Goal: Obtain resource: Obtain resource

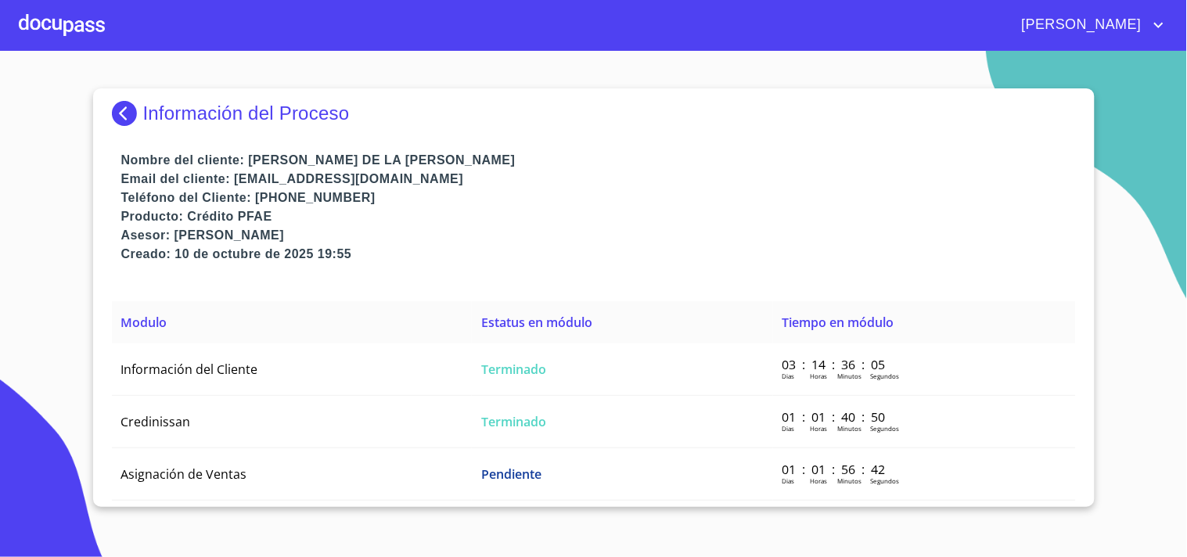
click at [129, 118] on img at bounding box center [127, 113] width 31 height 25
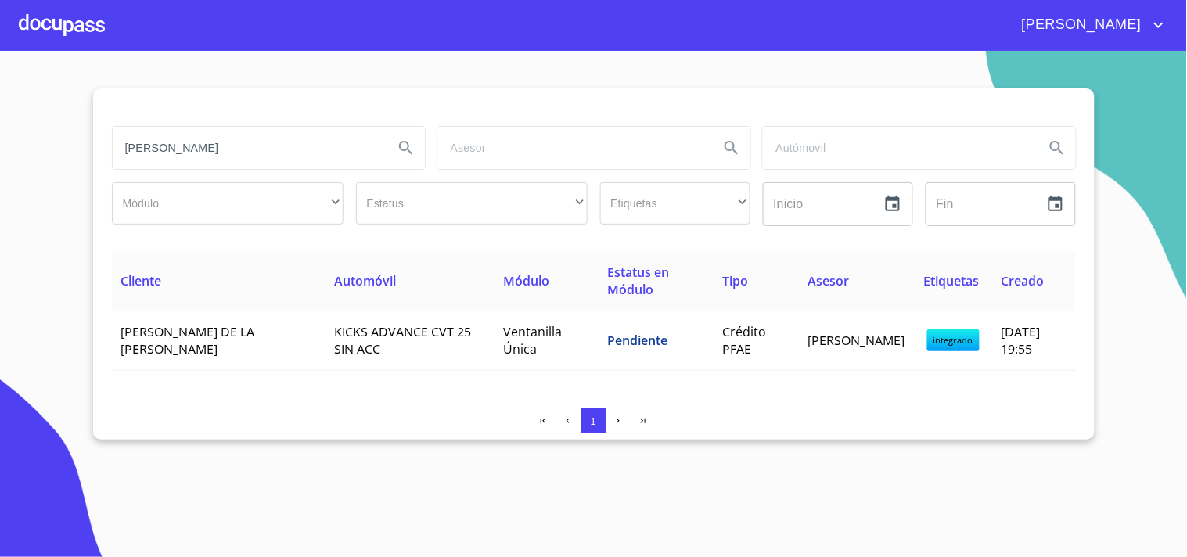
click at [247, 144] on input "[PERSON_NAME]" at bounding box center [247, 148] width 269 height 42
type input "c"
type input "[PERSON_NAME]"
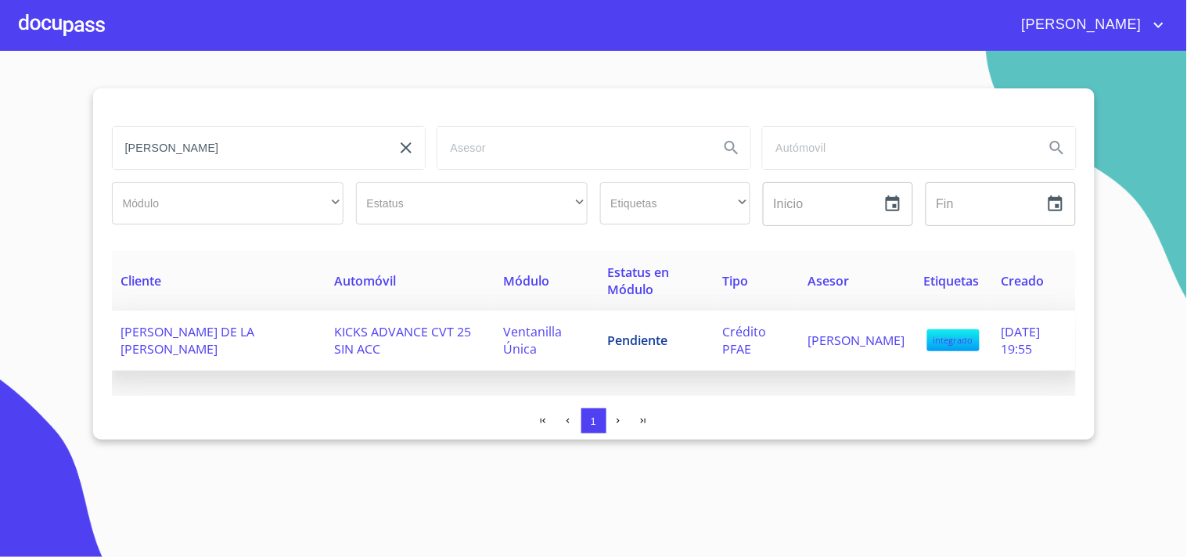
click at [446, 325] on span "KICKS ADVANCE CVT 25 SIN ACC" at bounding box center [402, 340] width 137 height 34
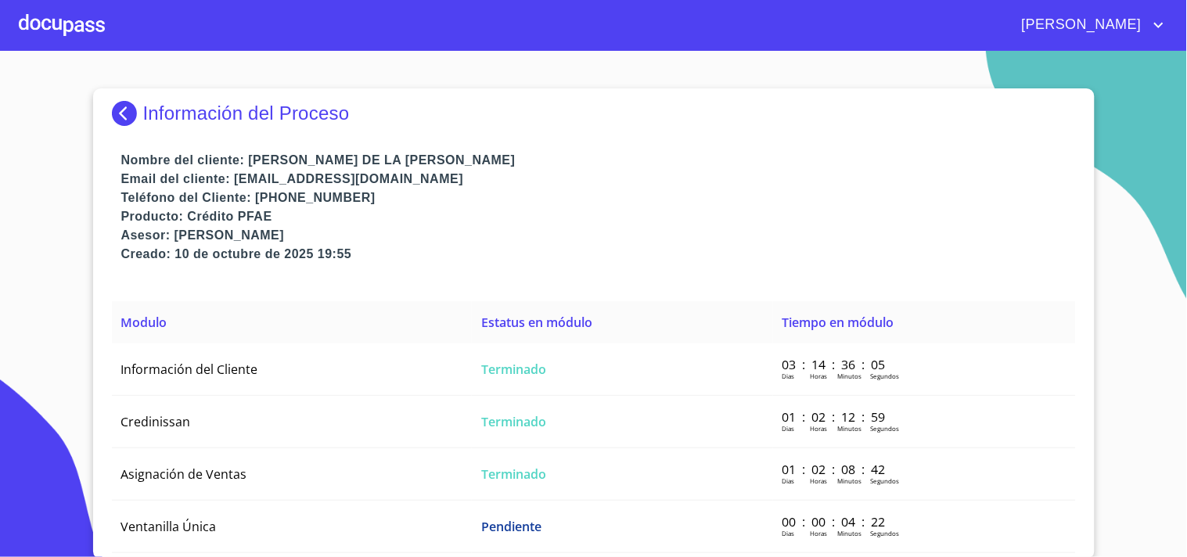
click at [64, 26] on div at bounding box center [62, 25] width 86 height 50
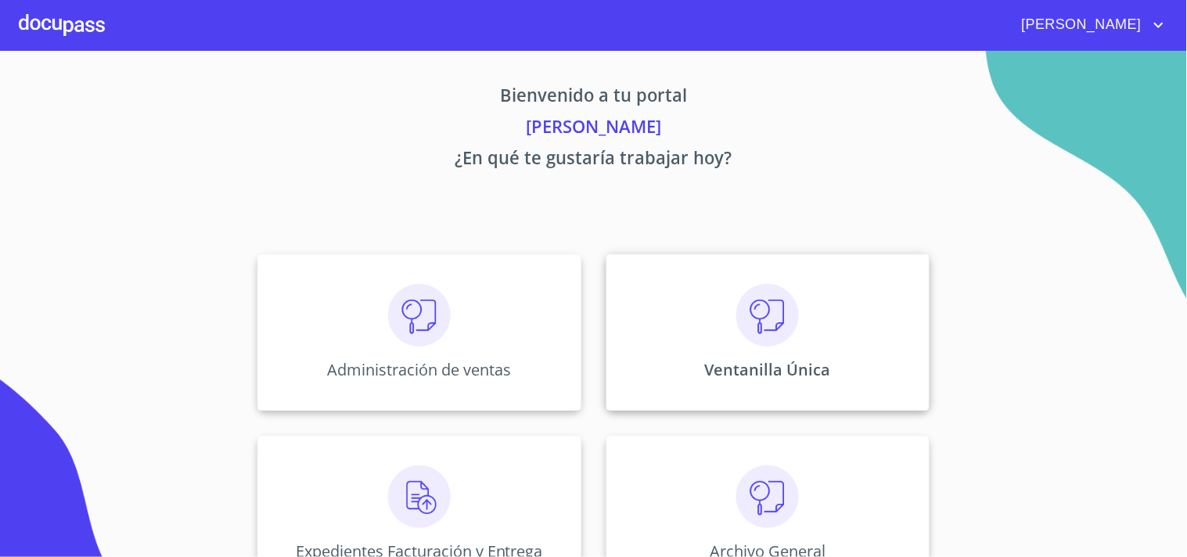
click at [789, 347] on div "Ventanilla Única" at bounding box center [768, 332] width 323 height 157
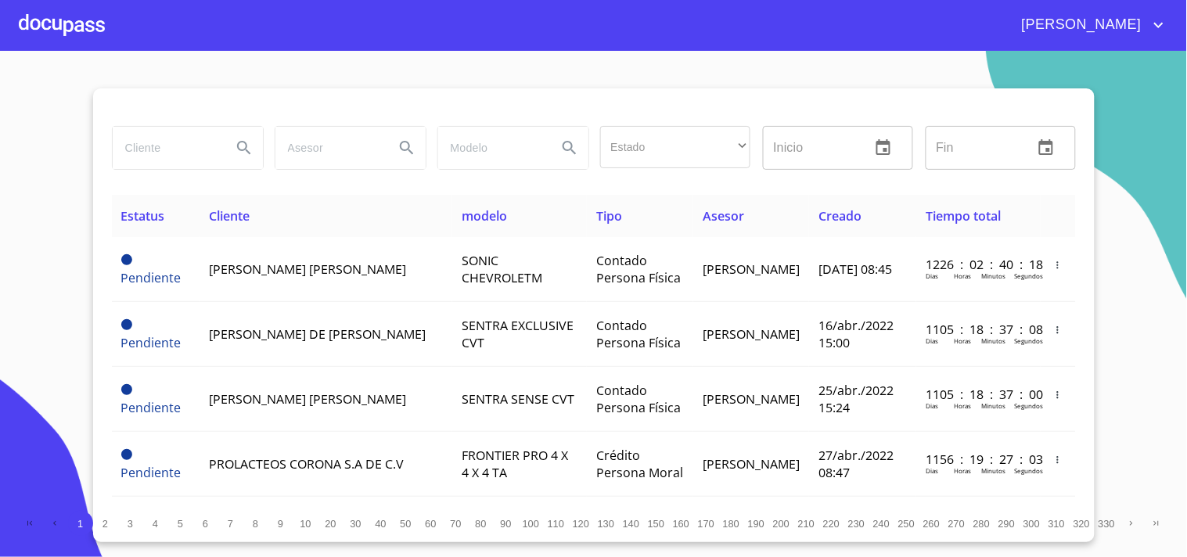
click at [167, 153] on input "search" at bounding box center [166, 148] width 106 height 42
type input "[PERSON_NAME]"
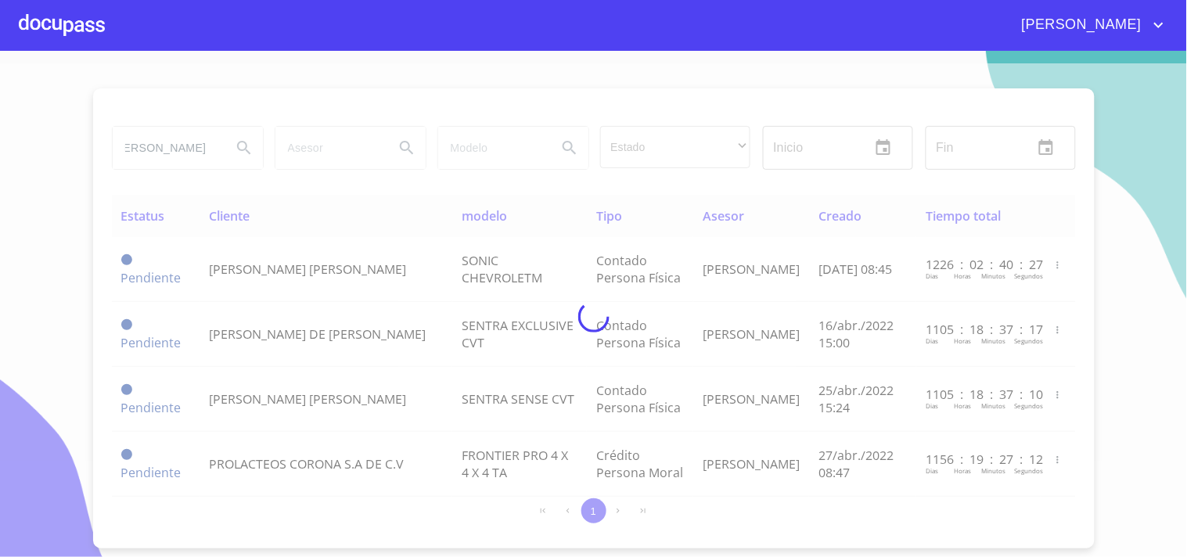
scroll to position [0, 0]
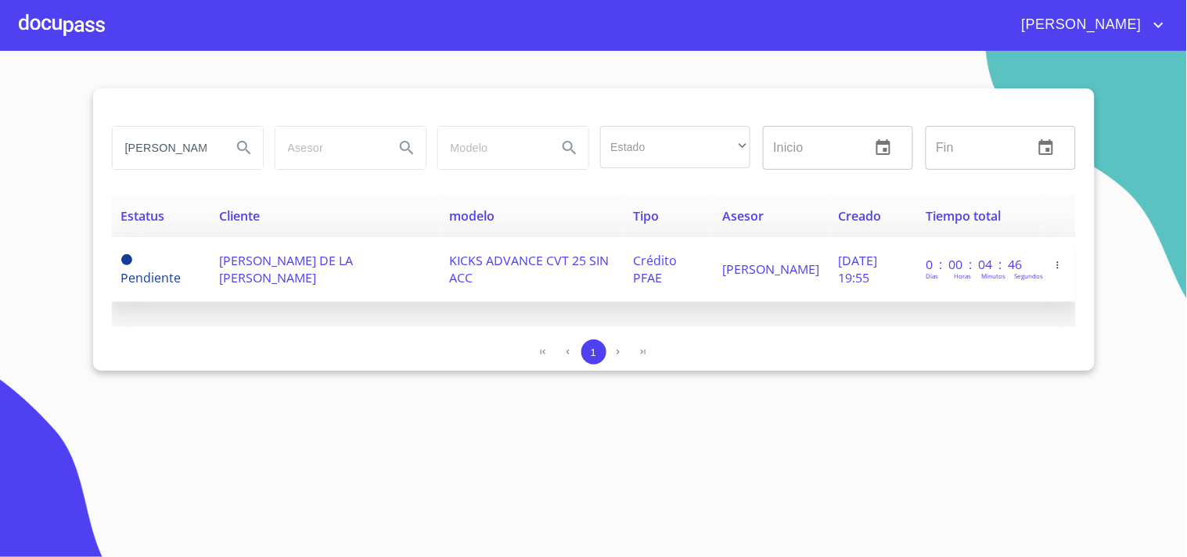
click at [255, 285] on td "[PERSON_NAME] DE LA [PERSON_NAME]" at bounding box center [325, 269] width 231 height 65
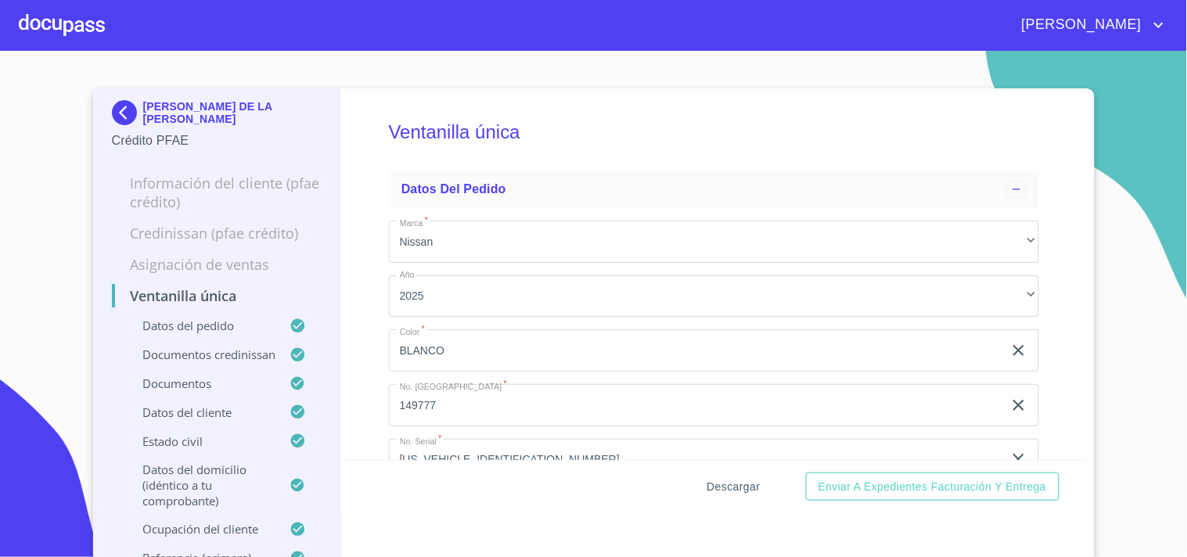
click at [740, 488] on span "Descargar" at bounding box center [733, 487] width 53 height 20
click at [113, 110] on img at bounding box center [127, 112] width 31 height 25
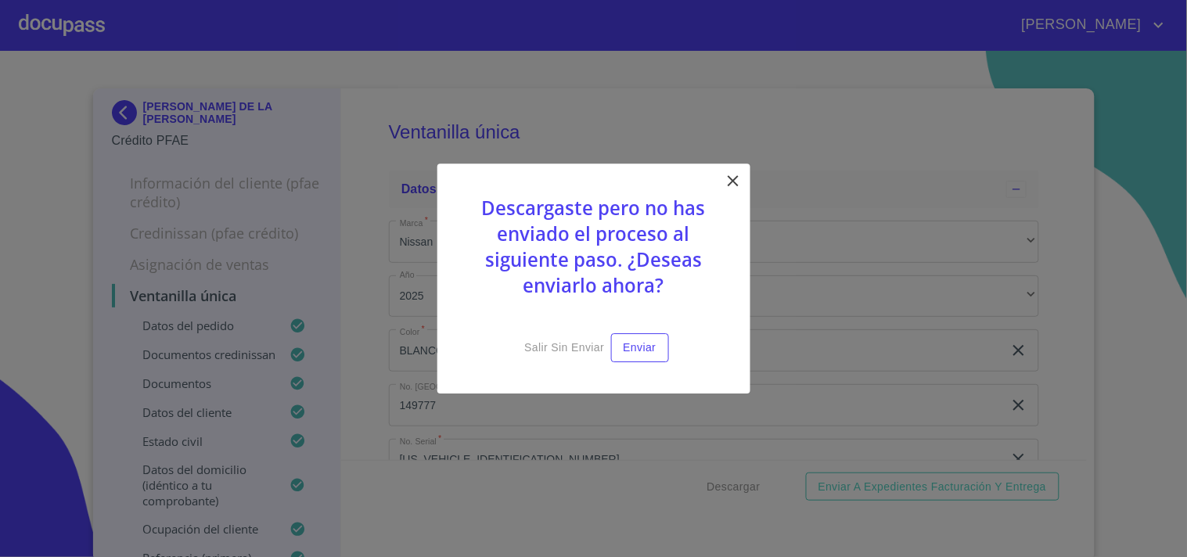
click at [729, 185] on icon at bounding box center [733, 180] width 11 height 11
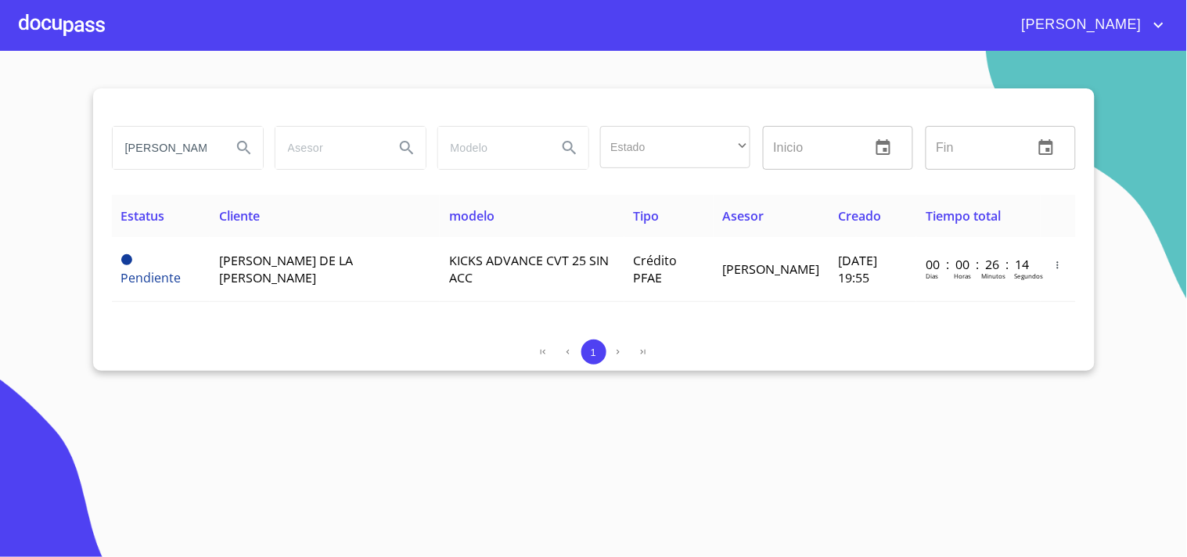
click at [208, 153] on input "[PERSON_NAME]" at bounding box center [166, 148] width 106 height 42
type input "S"
drag, startPoint x: 149, startPoint y: 128, endPoint x: 153, endPoint y: 149, distance: 21.5
click at [150, 130] on input "search" at bounding box center [166, 148] width 106 height 42
click at [153, 149] on input "search" at bounding box center [166, 148] width 106 height 42
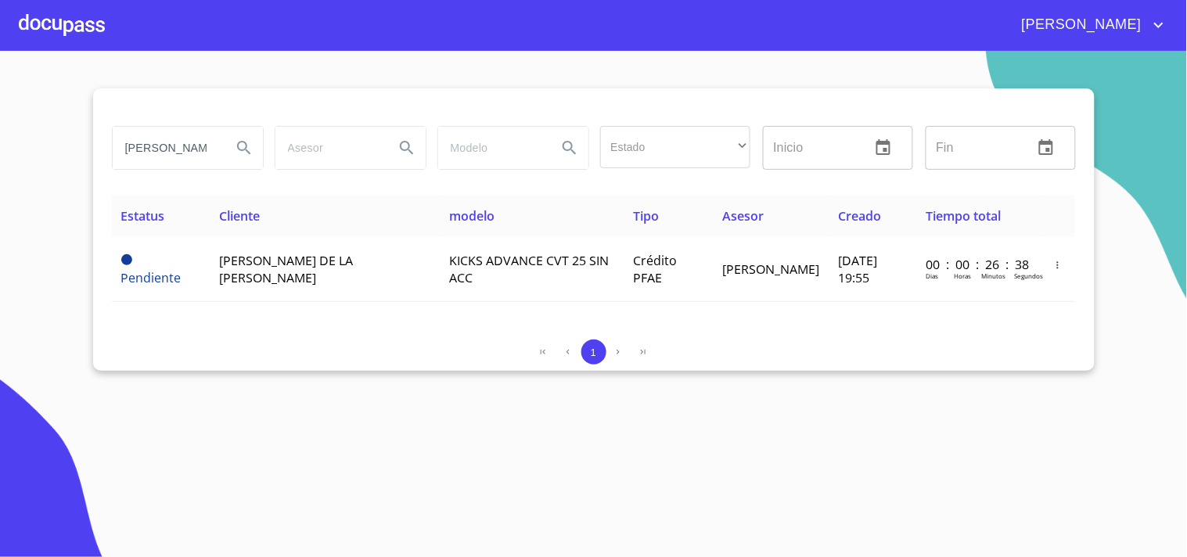
type input "[PERSON_NAME]"
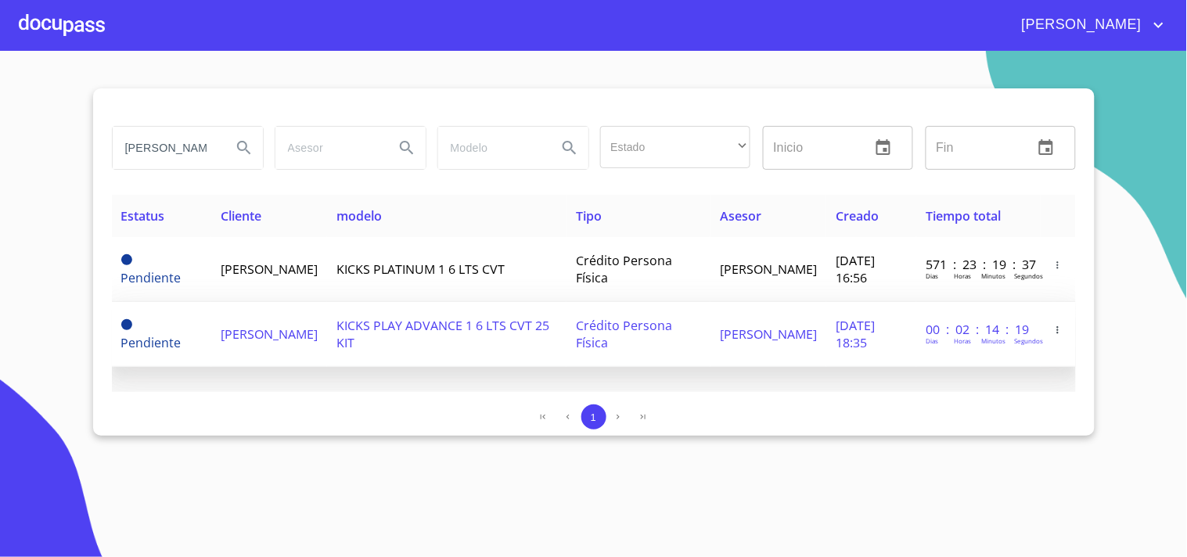
click at [290, 337] on td "[PERSON_NAME]" at bounding box center [269, 334] width 116 height 65
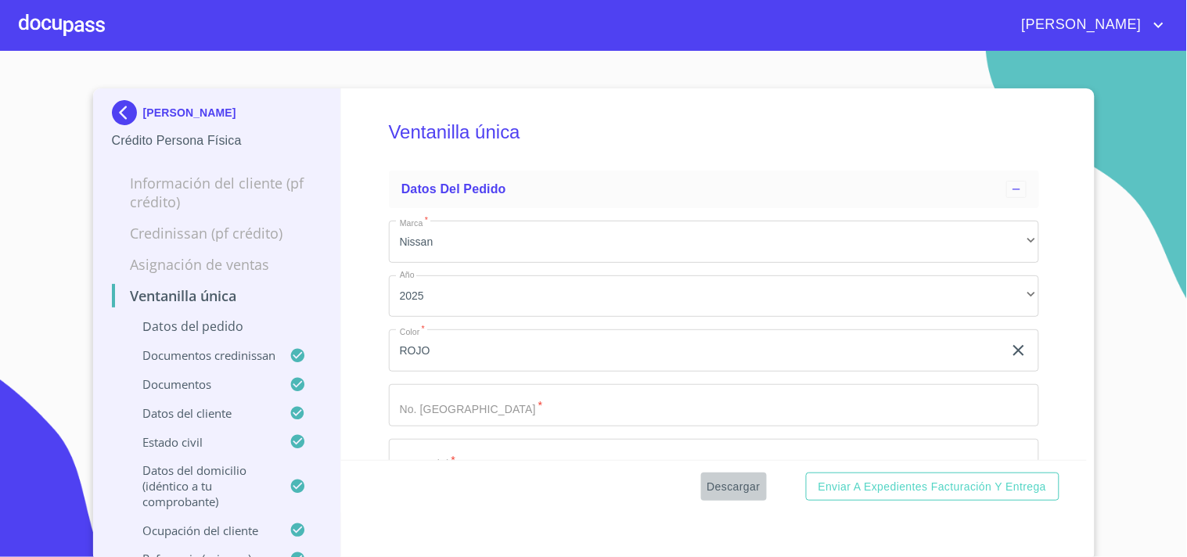
click at [737, 485] on span "Descargar" at bounding box center [733, 487] width 53 height 20
click at [117, 119] on img at bounding box center [127, 112] width 31 height 25
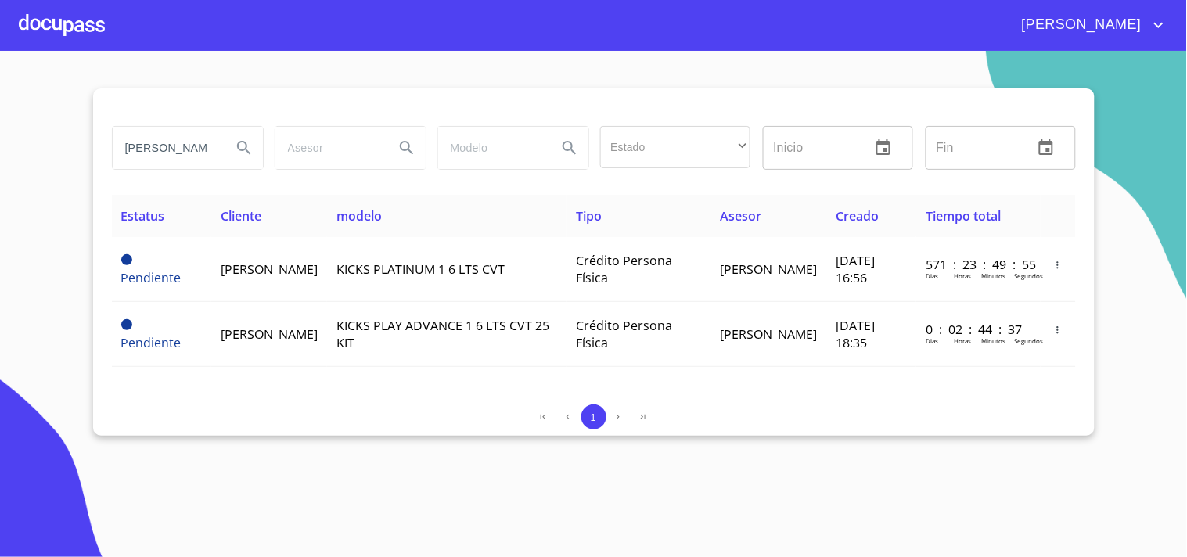
click at [207, 158] on input "[PERSON_NAME]" at bounding box center [166, 148] width 106 height 42
type input "g"
type input "[PERSON_NAME]"
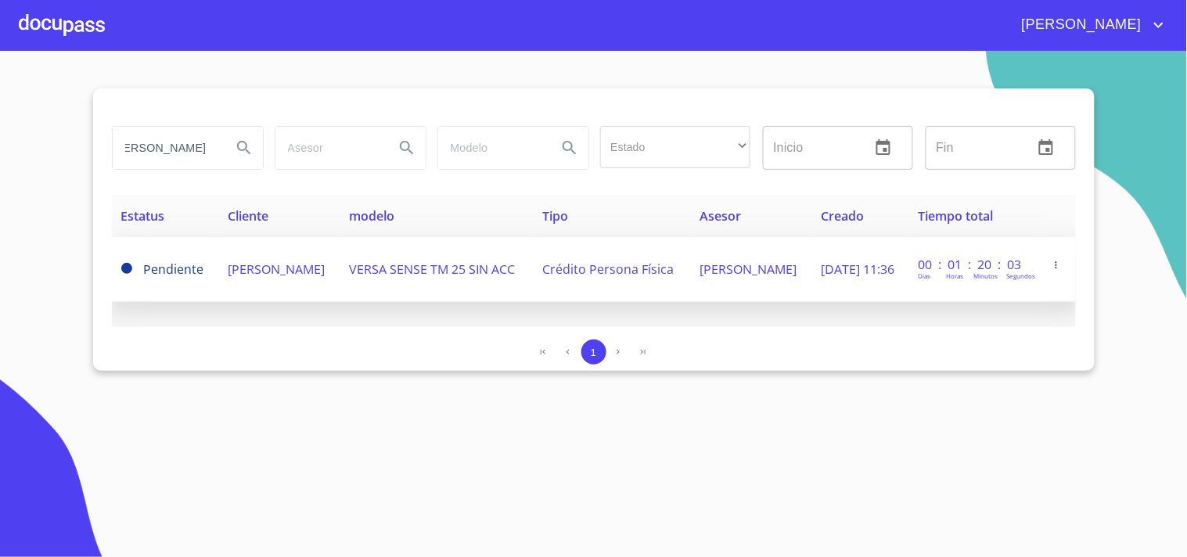
scroll to position [0, 0]
click at [301, 267] on span "[PERSON_NAME]" at bounding box center [276, 269] width 97 height 17
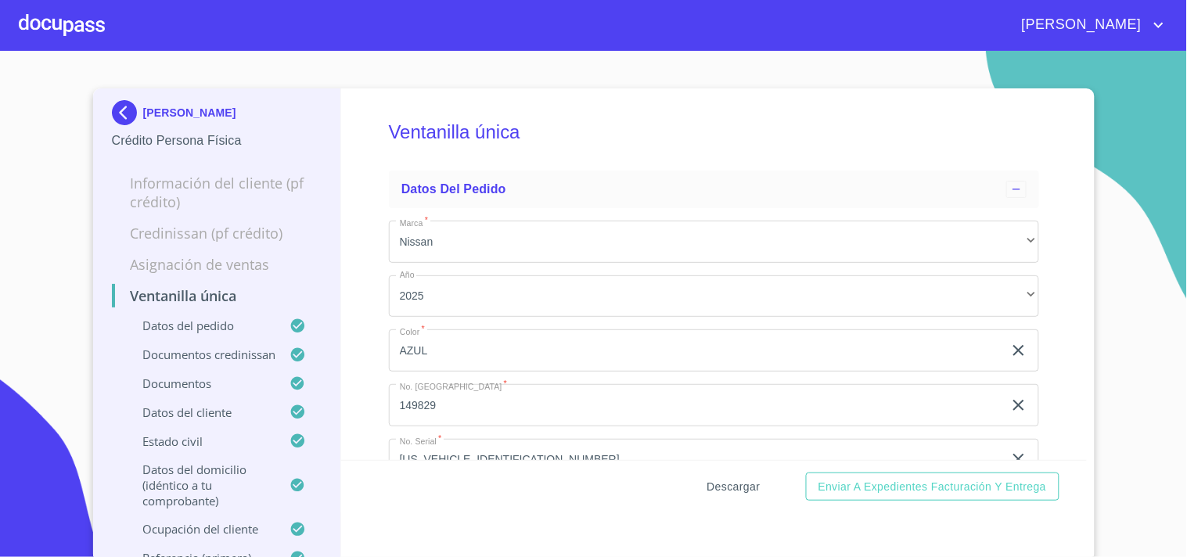
click at [711, 494] on span "Descargar" at bounding box center [733, 487] width 53 height 20
click at [120, 107] on img at bounding box center [127, 112] width 31 height 25
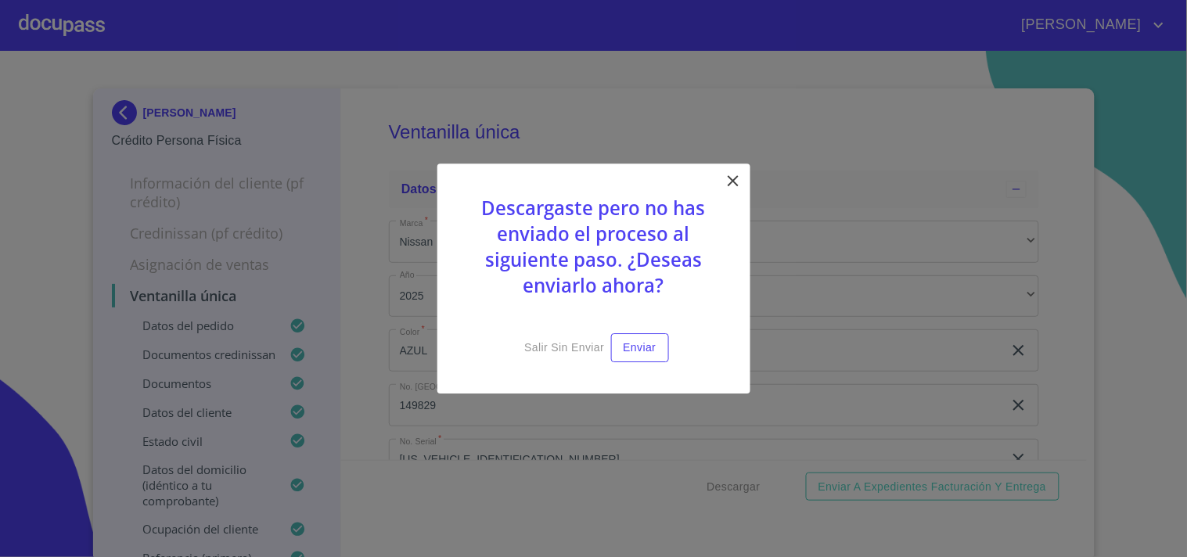
click at [731, 177] on icon at bounding box center [733, 180] width 19 height 19
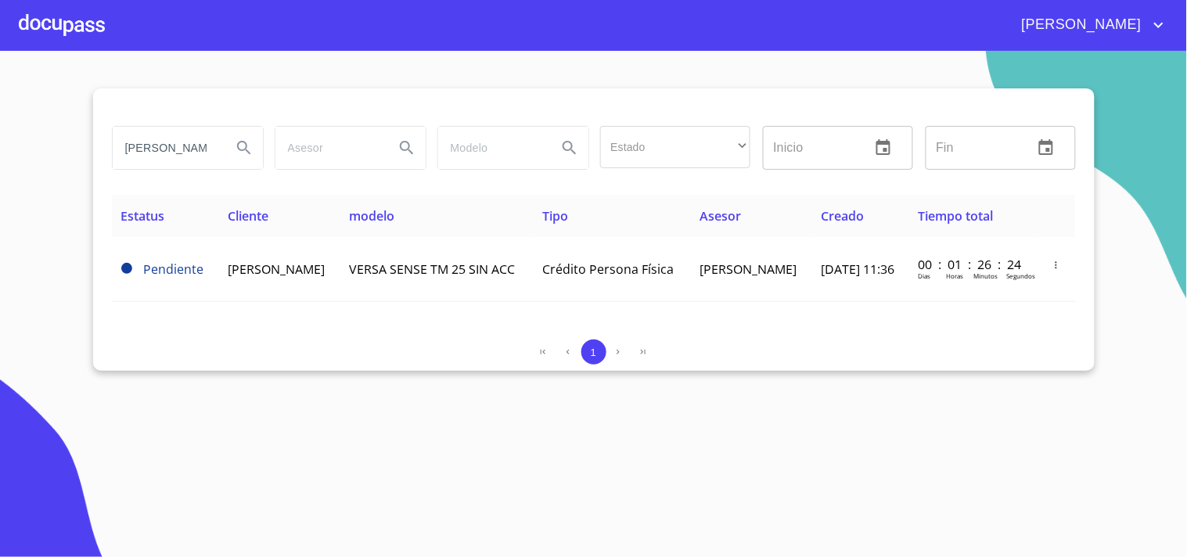
click at [208, 147] on input "[PERSON_NAME]" at bounding box center [166, 148] width 106 height 42
click at [159, 145] on input "AR" at bounding box center [166, 148] width 106 height 42
type input "A"
type input "[PERSON_NAME]"
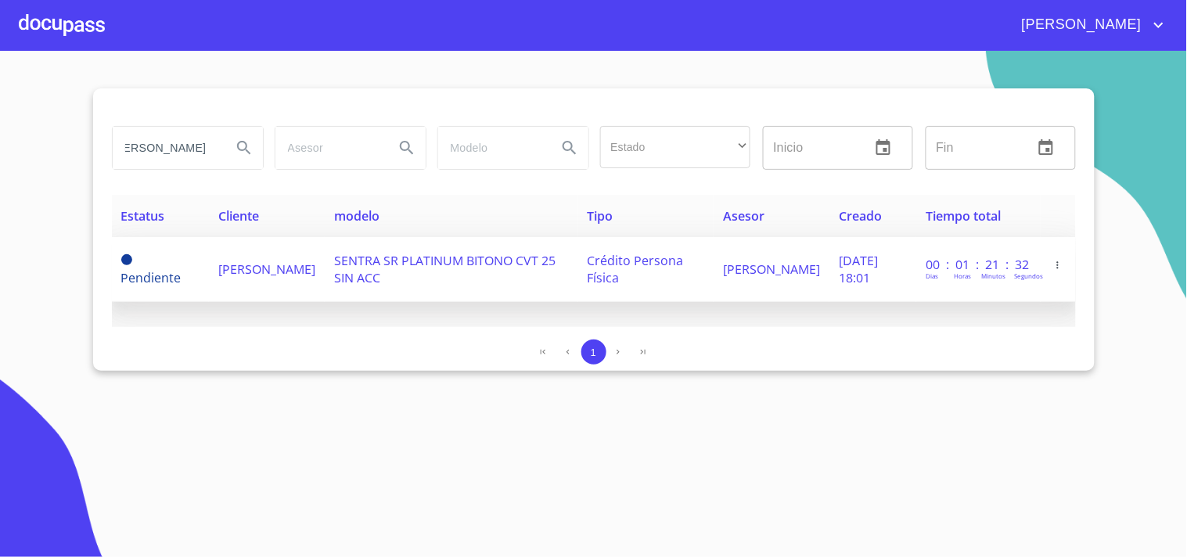
click at [260, 246] on td "[PERSON_NAME]" at bounding box center [267, 269] width 116 height 65
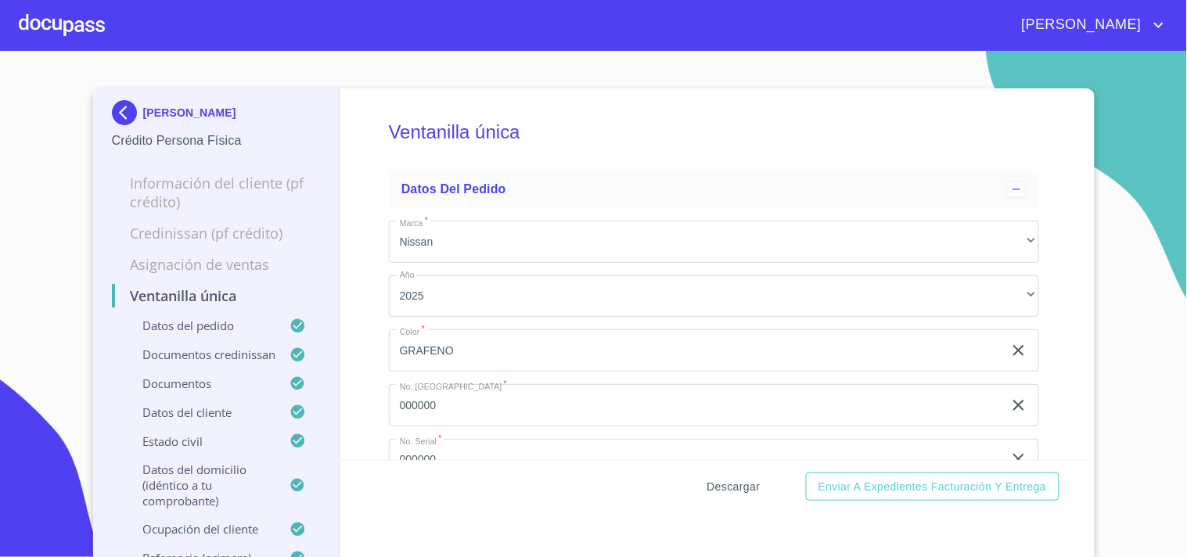
click at [736, 488] on span "Descargar" at bounding box center [733, 487] width 53 height 20
